Goal: Task Accomplishment & Management: Use online tool/utility

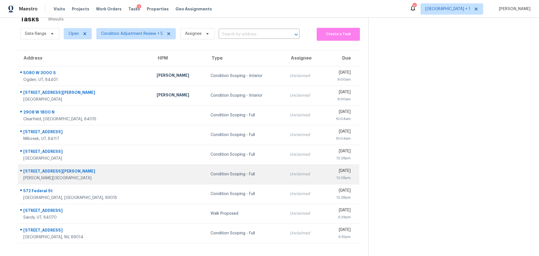
scroll to position [22, 0]
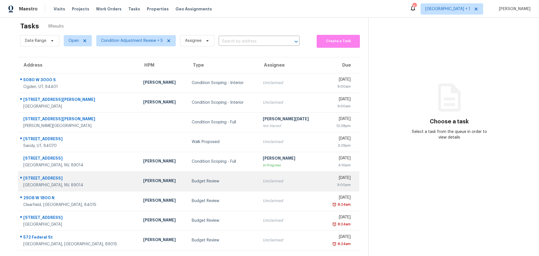
scroll to position [22, 0]
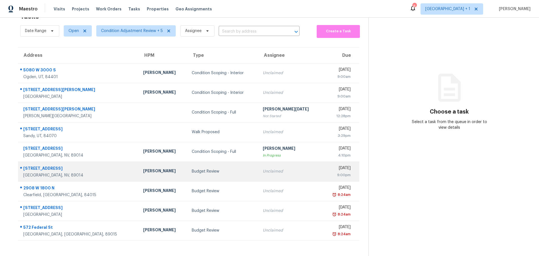
click at [202, 171] on td "Budget Review" at bounding box center [222, 171] width 71 height 20
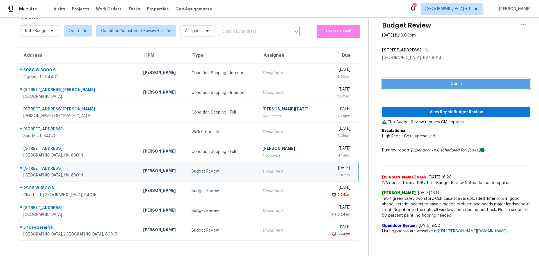
click at [400, 80] on span "Claim" at bounding box center [456, 83] width 139 height 7
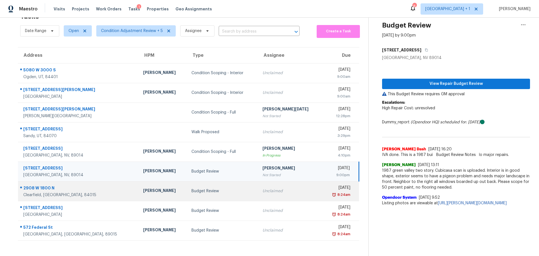
click at [191, 183] on td "Budget Review" at bounding box center [222, 191] width 71 height 20
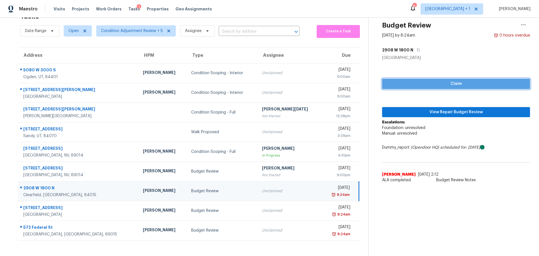
click at [399, 80] on span "Claim" at bounding box center [456, 83] width 139 height 7
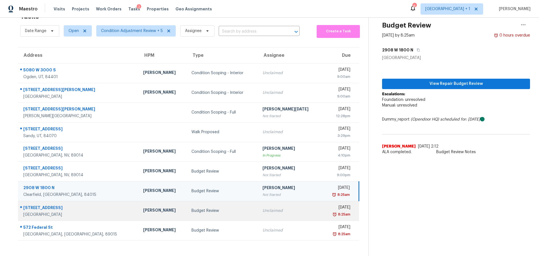
click at [202, 209] on div "Budget Review" at bounding box center [222, 211] width 62 height 6
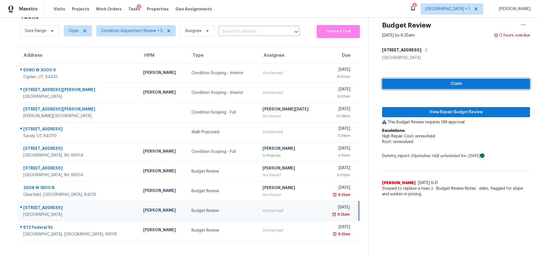
click at [413, 81] on span "Claim" at bounding box center [456, 83] width 139 height 7
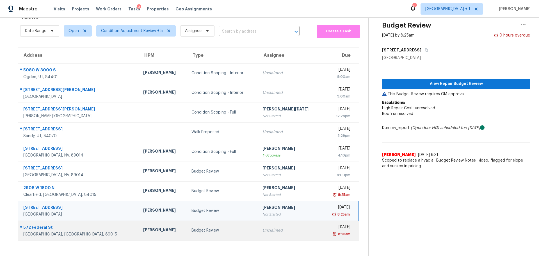
click at [206, 227] on div "Budget Review" at bounding box center [222, 230] width 62 height 6
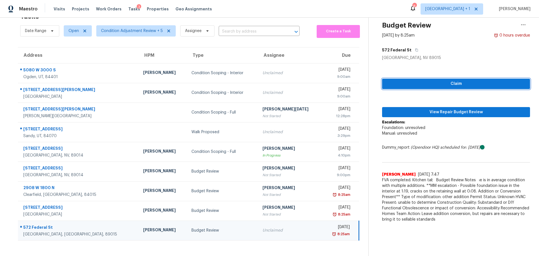
click at [415, 80] on span "Claim" at bounding box center [456, 83] width 139 height 7
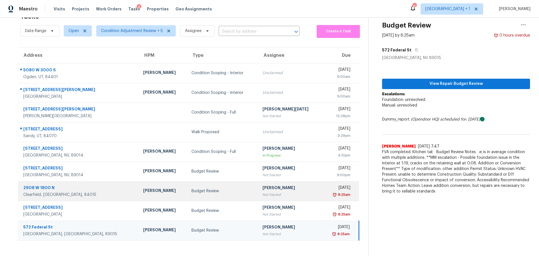
click at [211, 188] on div "Budget Review" at bounding box center [222, 191] width 62 height 6
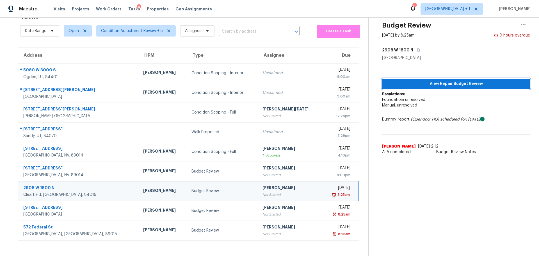
click at [432, 79] on button "View Repair Budget Review" at bounding box center [456, 84] width 148 height 10
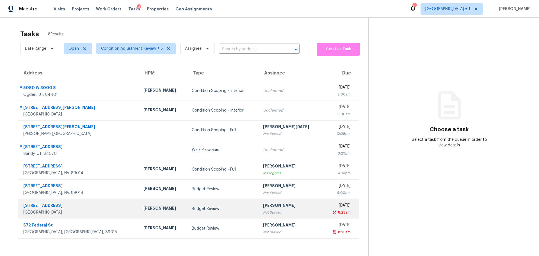
click at [143, 205] on div "[PERSON_NAME]" at bounding box center [163, 208] width 40 height 7
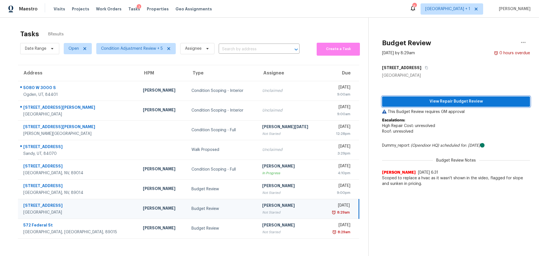
click at [459, 103] on span "View Repair Budget Review" at bounding box center [456, 101] width 139 height 7
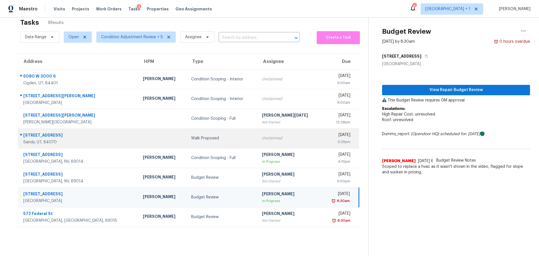
scroll to position [22, 0]
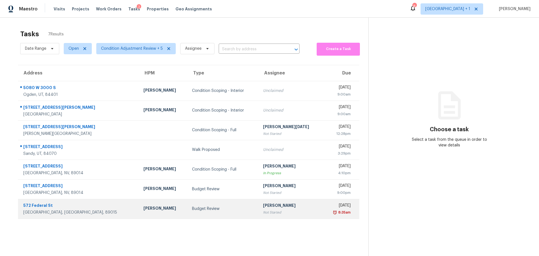
click at [143, 211] on div "[PERSON_NAME]" at bounding box center [163, 208] width 40 height 7
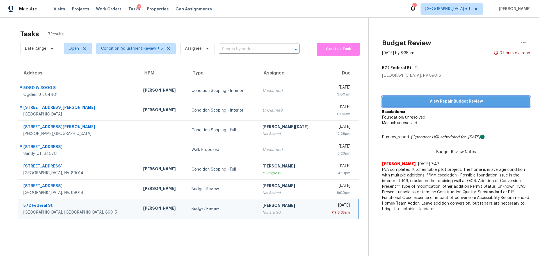
click at [459, 101] on span "View Repair Budget Review" at bounding box center [456, 101] width 139 height 7
